Goal: Information Seeking & Learning: Learn about a topic

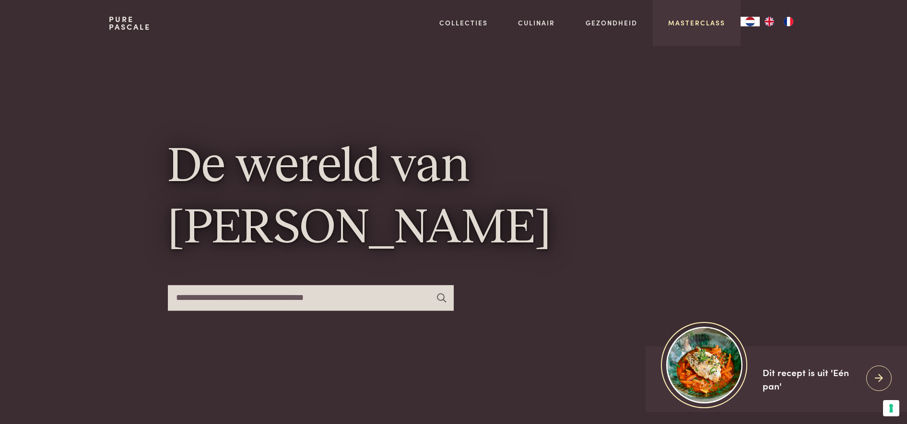
click at [695, 20] on link "Masterclass" at bounding box center [696, 23] width 57 height 10
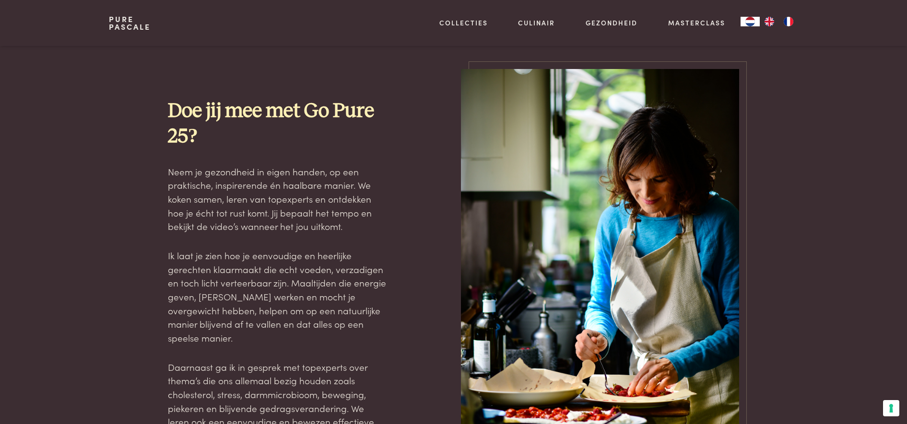
scroll to position [812, 0]
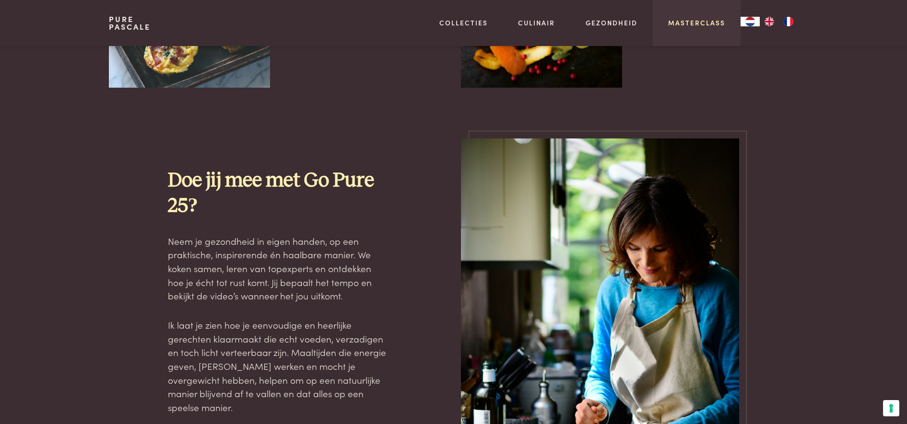
click at [700, 21] on link "Masterclass" at bounding box center [696, 23] width 57 height 10
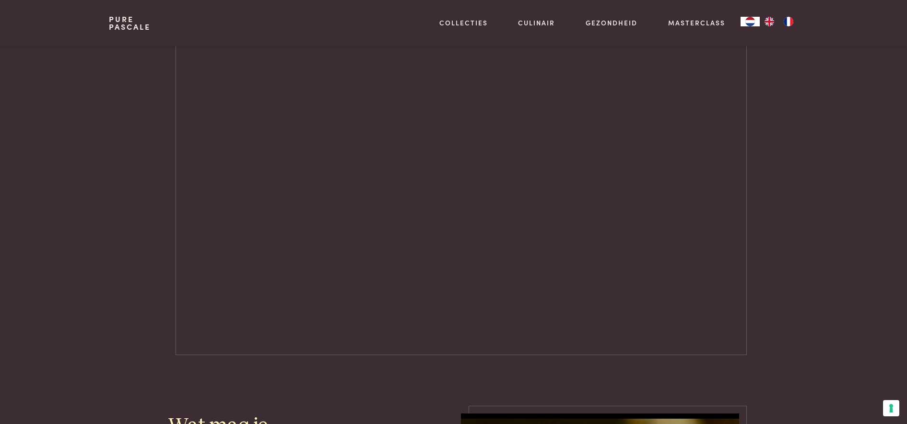
scroll to position [1379, 0]
